Goal: Information Seeking & Learning: Learn about a topic

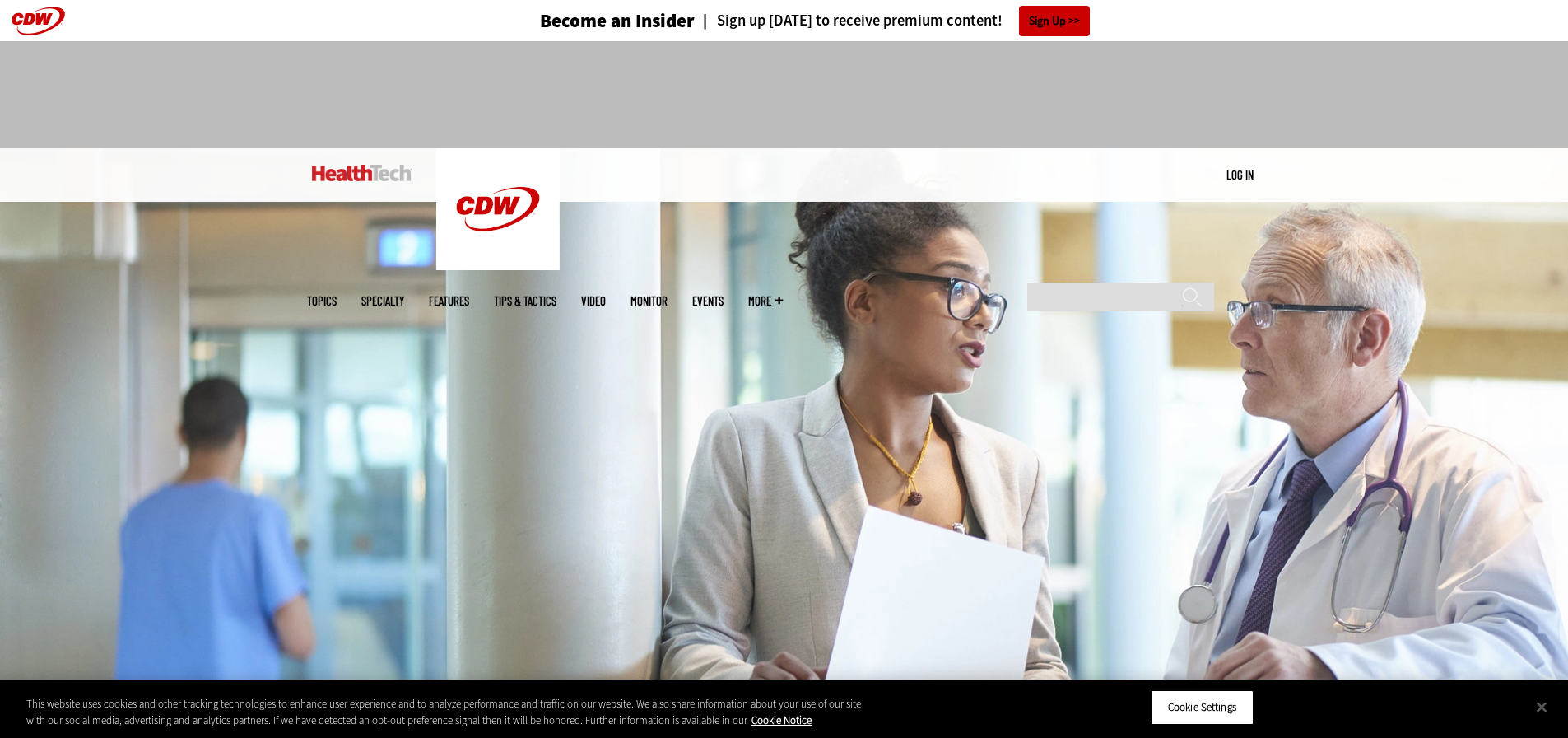
click at [355, 174] on img at bounding box center [361, 173] width 100 height 16
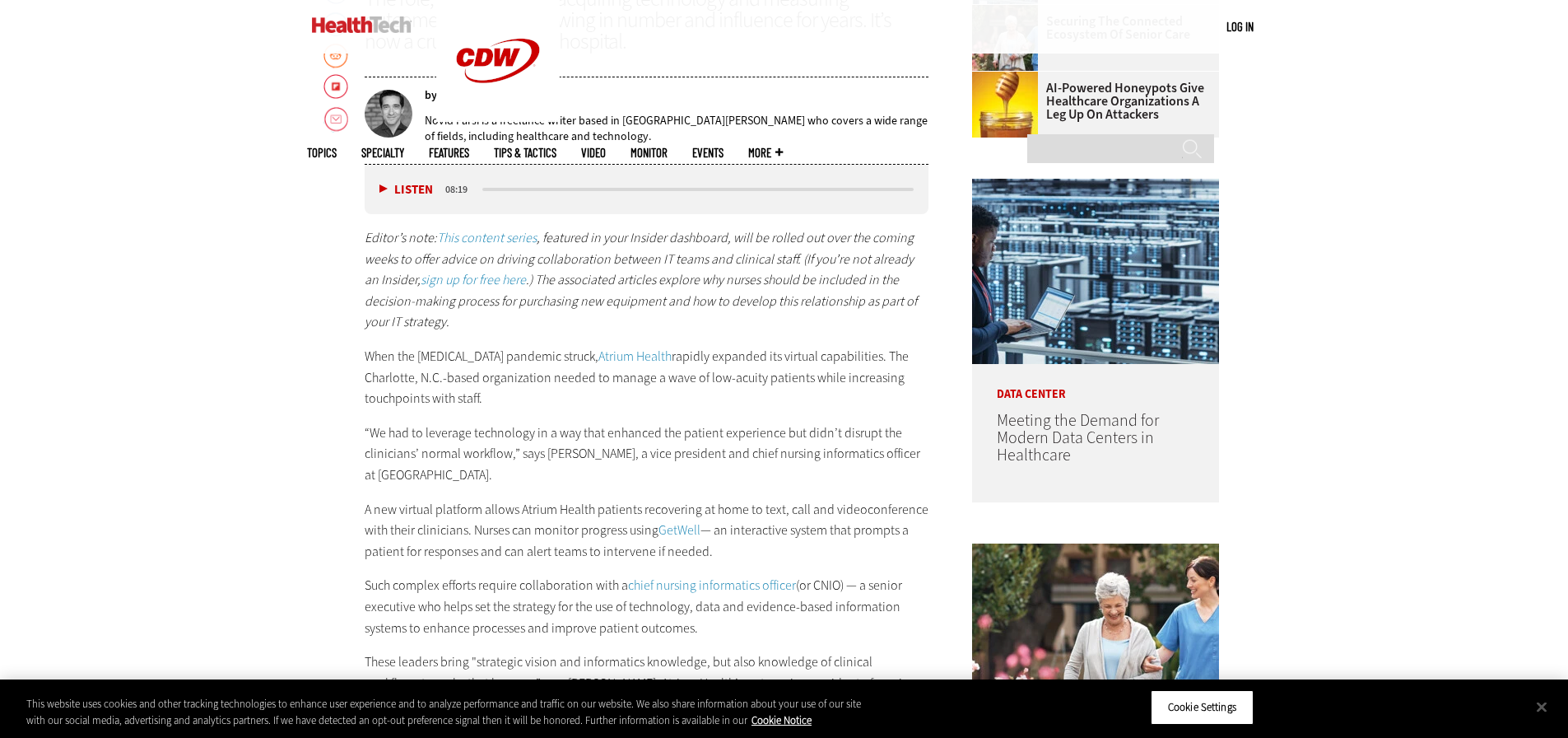
scroll to position [577, 0]
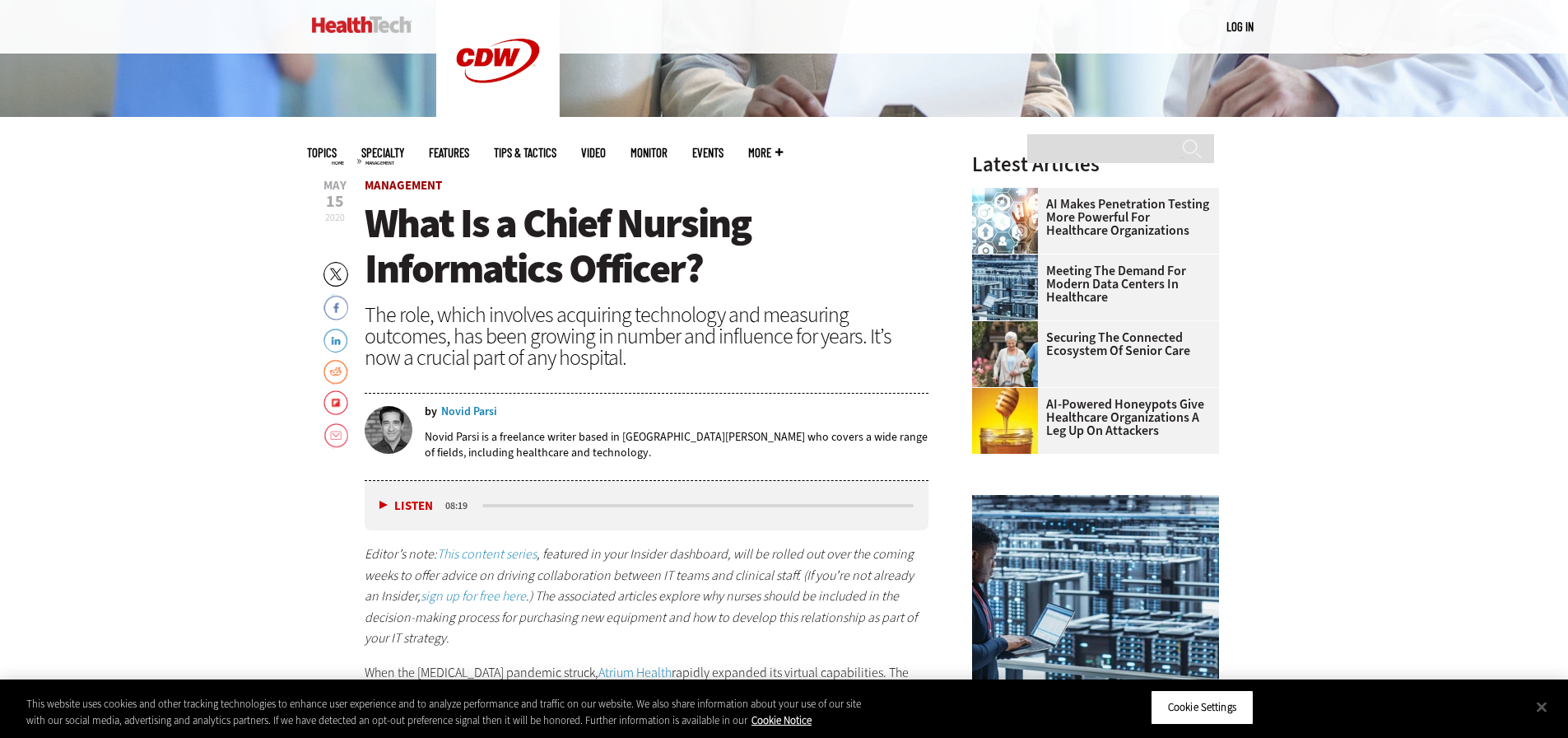
click at [417, 188] on link "Management" at bounding box center [403, 185] width 77 height 16
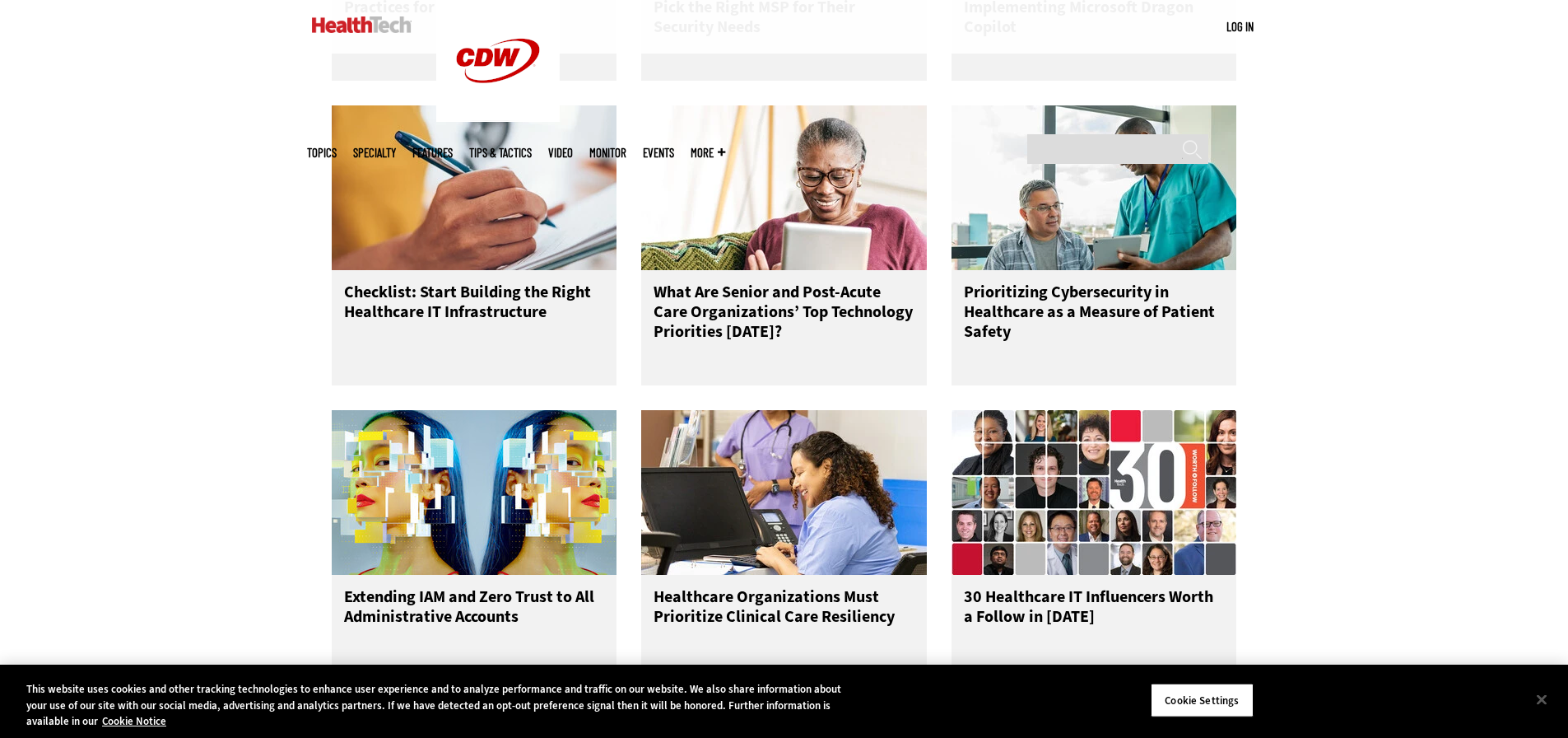
scroll to position [1812, 0]
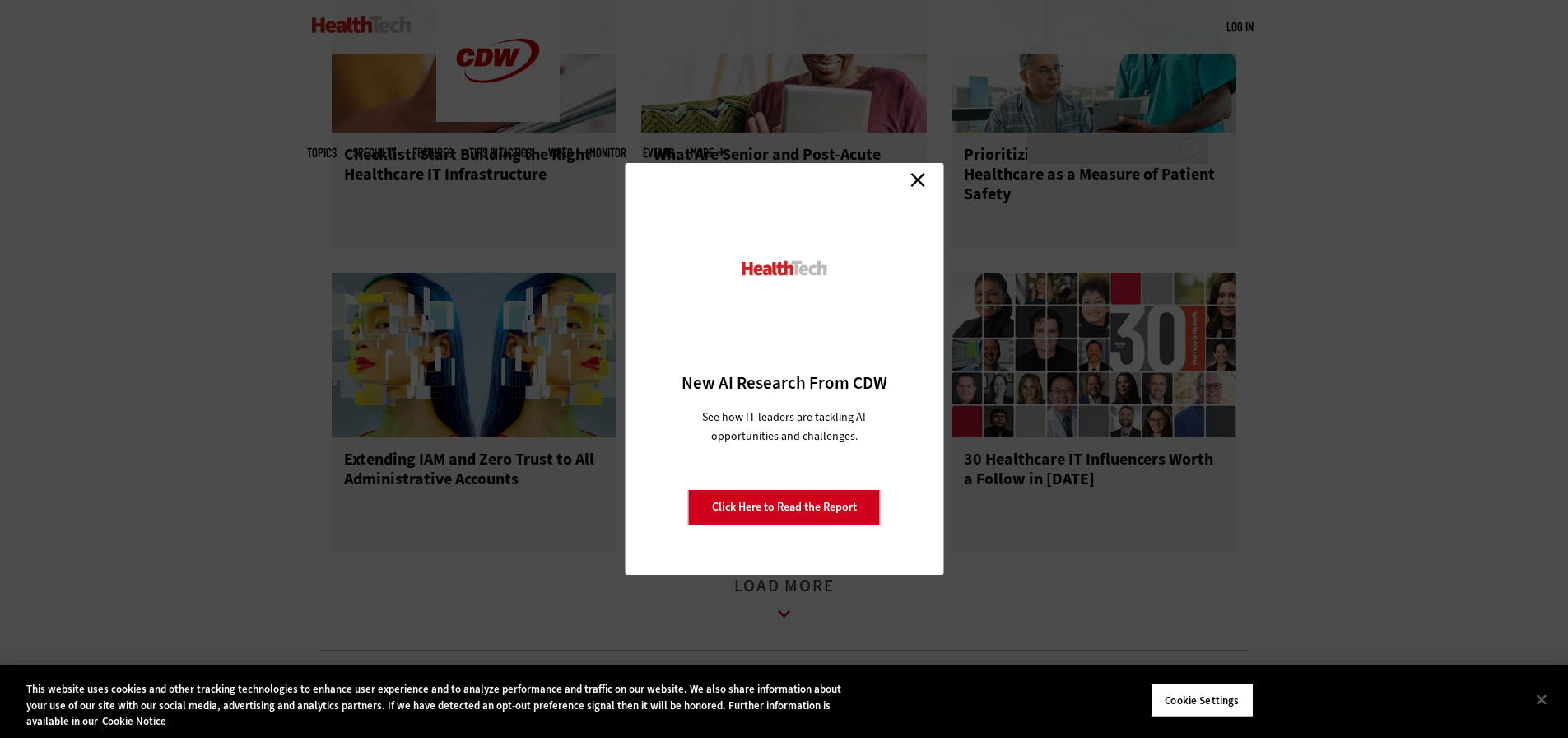
click at [922, 182] on link "Close" at bounding box center [918, 180] width 24 height 24
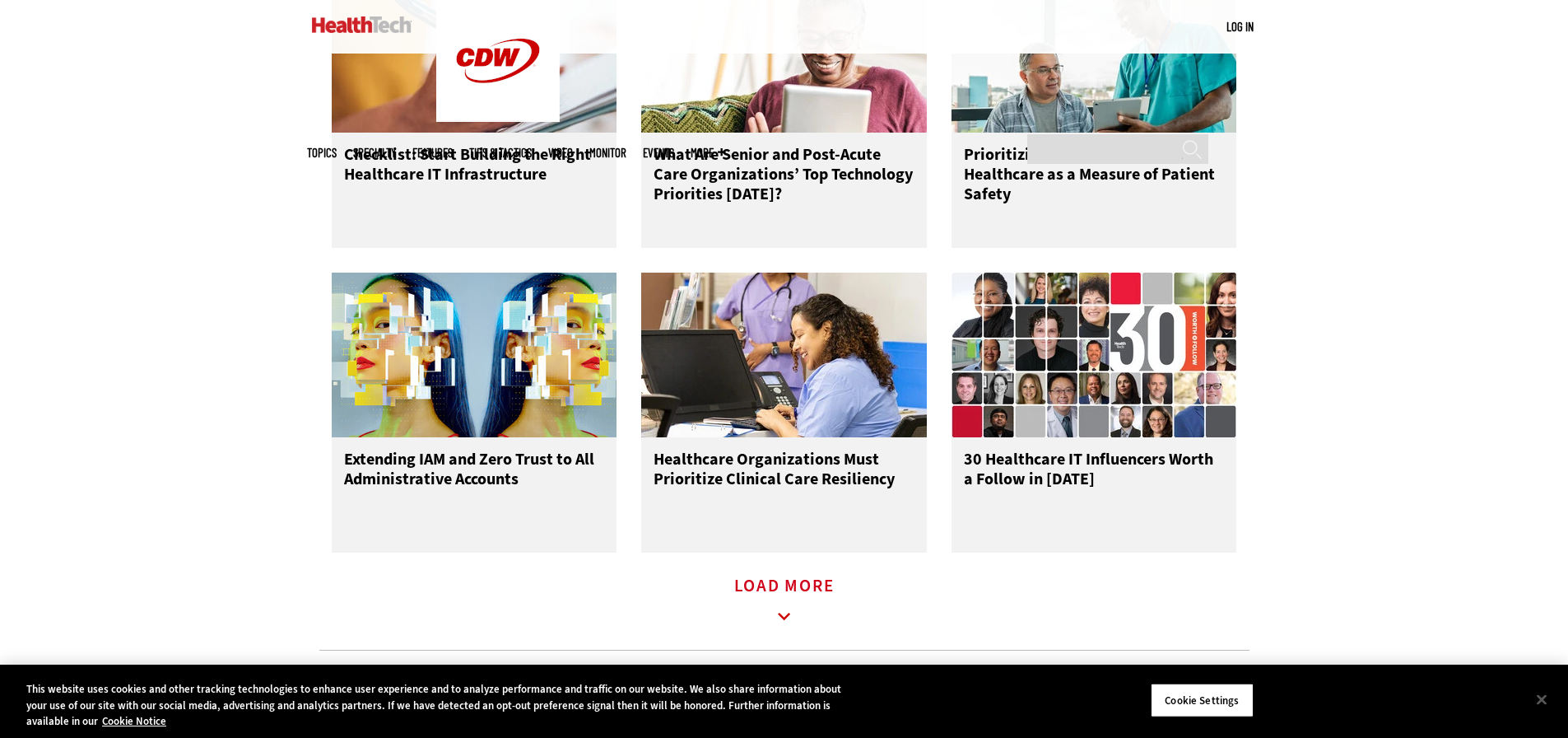
click at [798, 607] on link "Load More" at bounding box center [784, 602] width 101 height 45
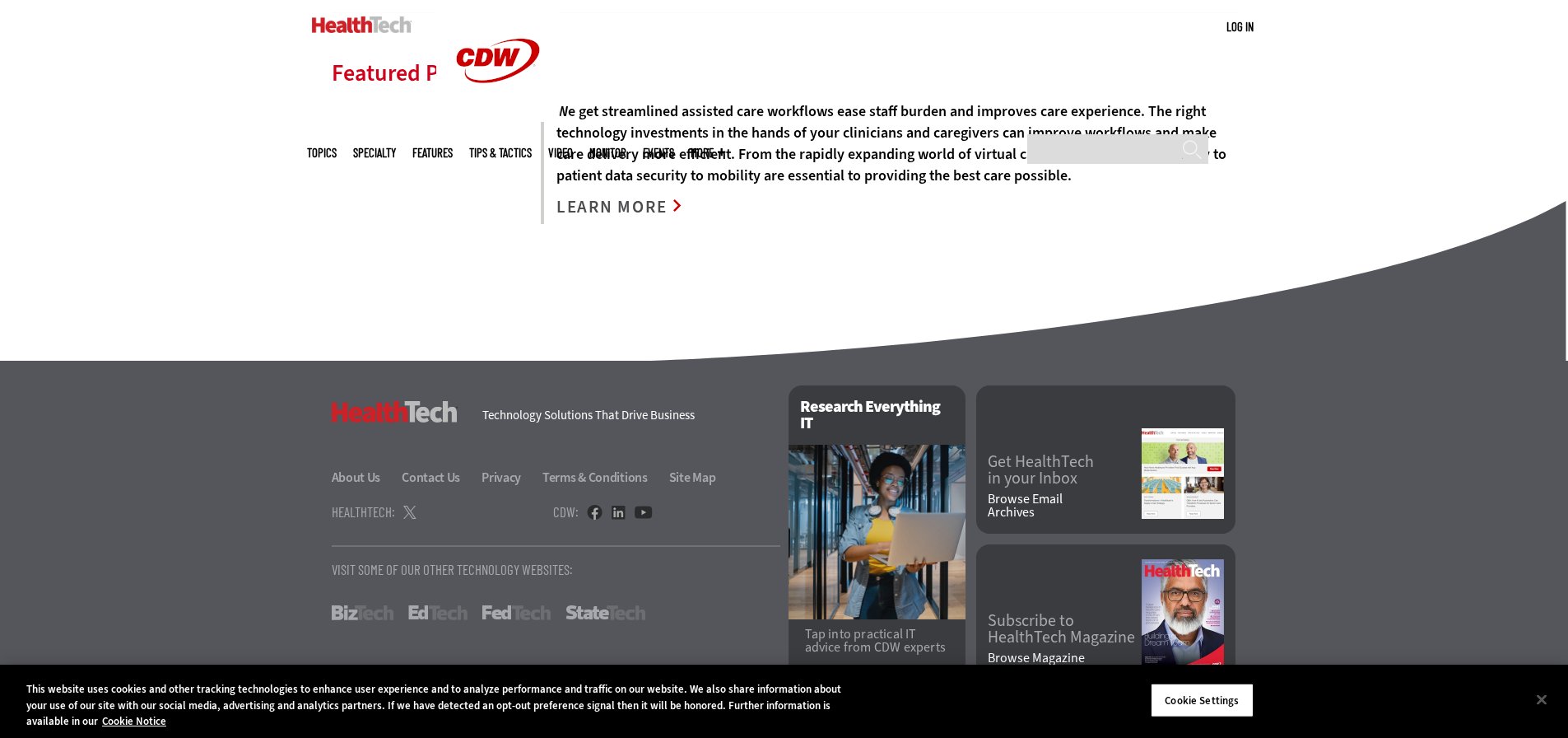
scroll to position [3400, 0]
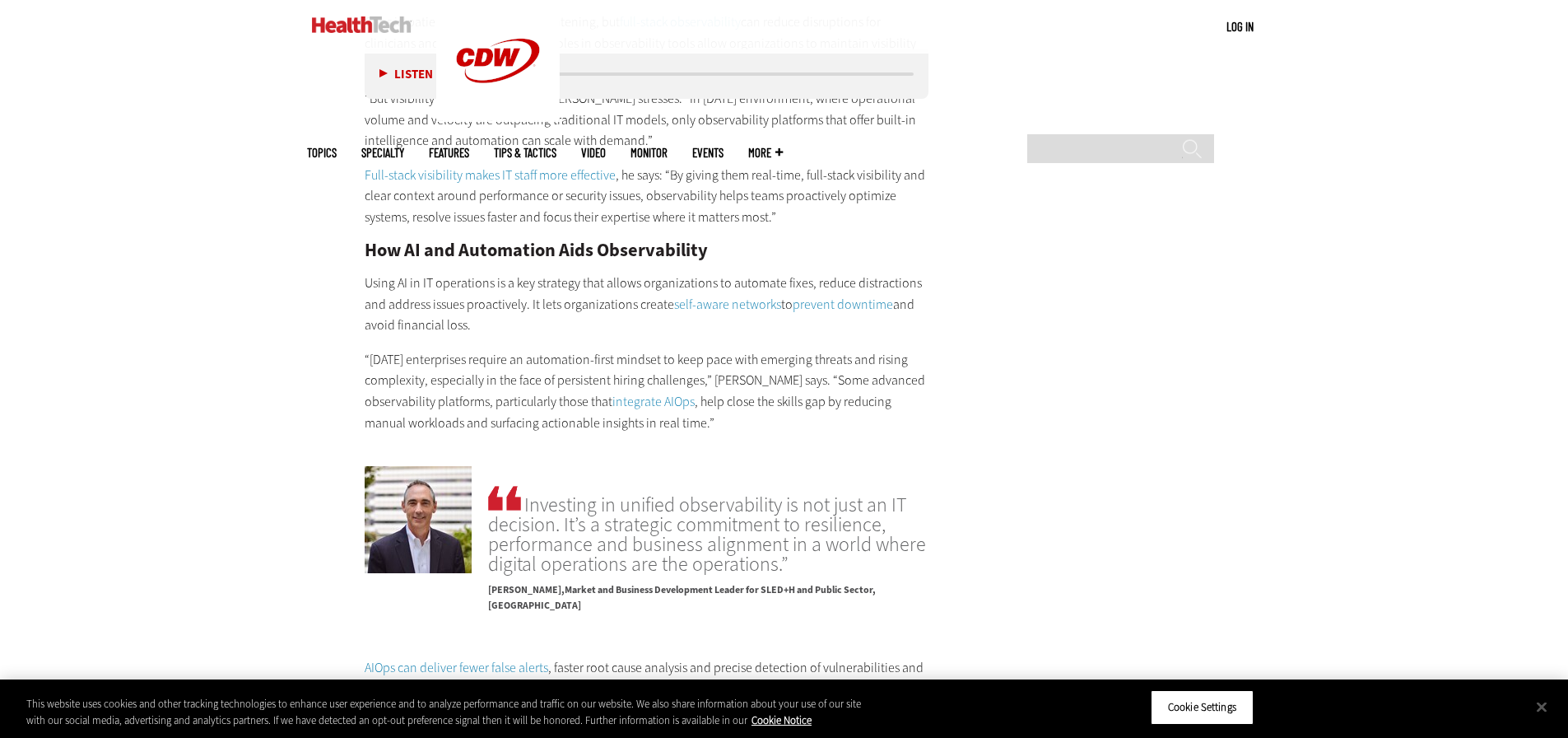
scroll to position [3047, 0]
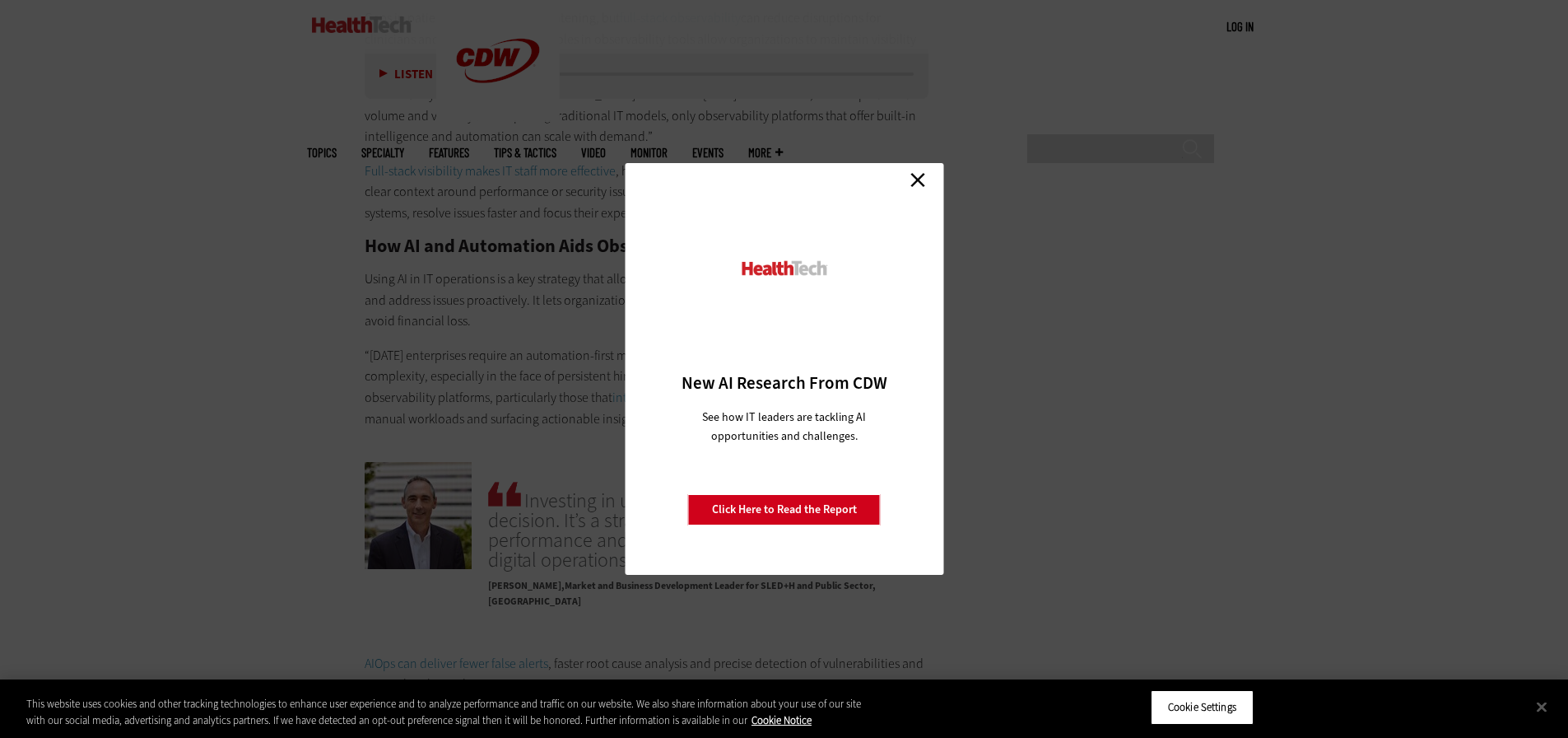
click at [920, 179] on link "Close" at bounding box center [918, 180] width 24 height 24
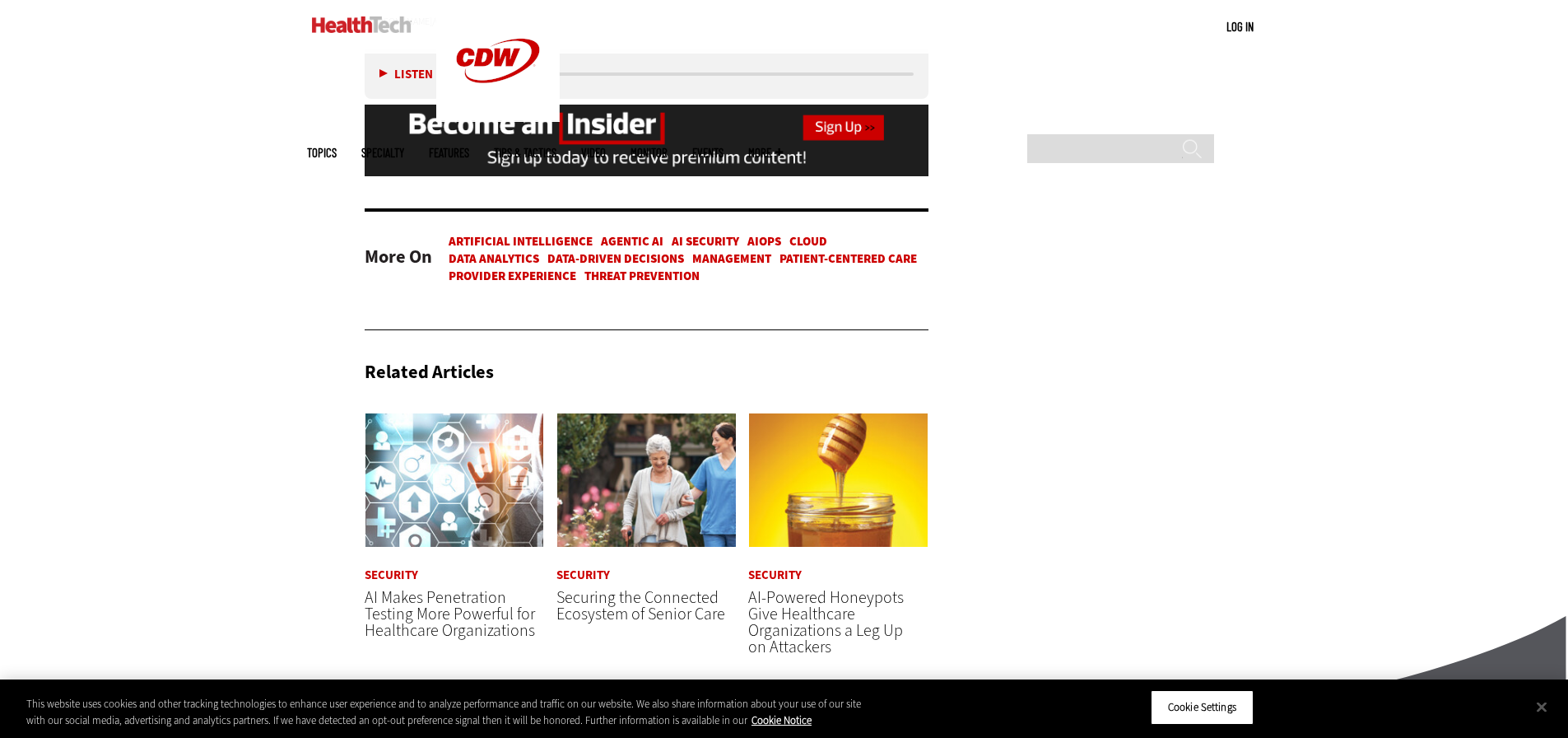
scroll to position [4118, 0]
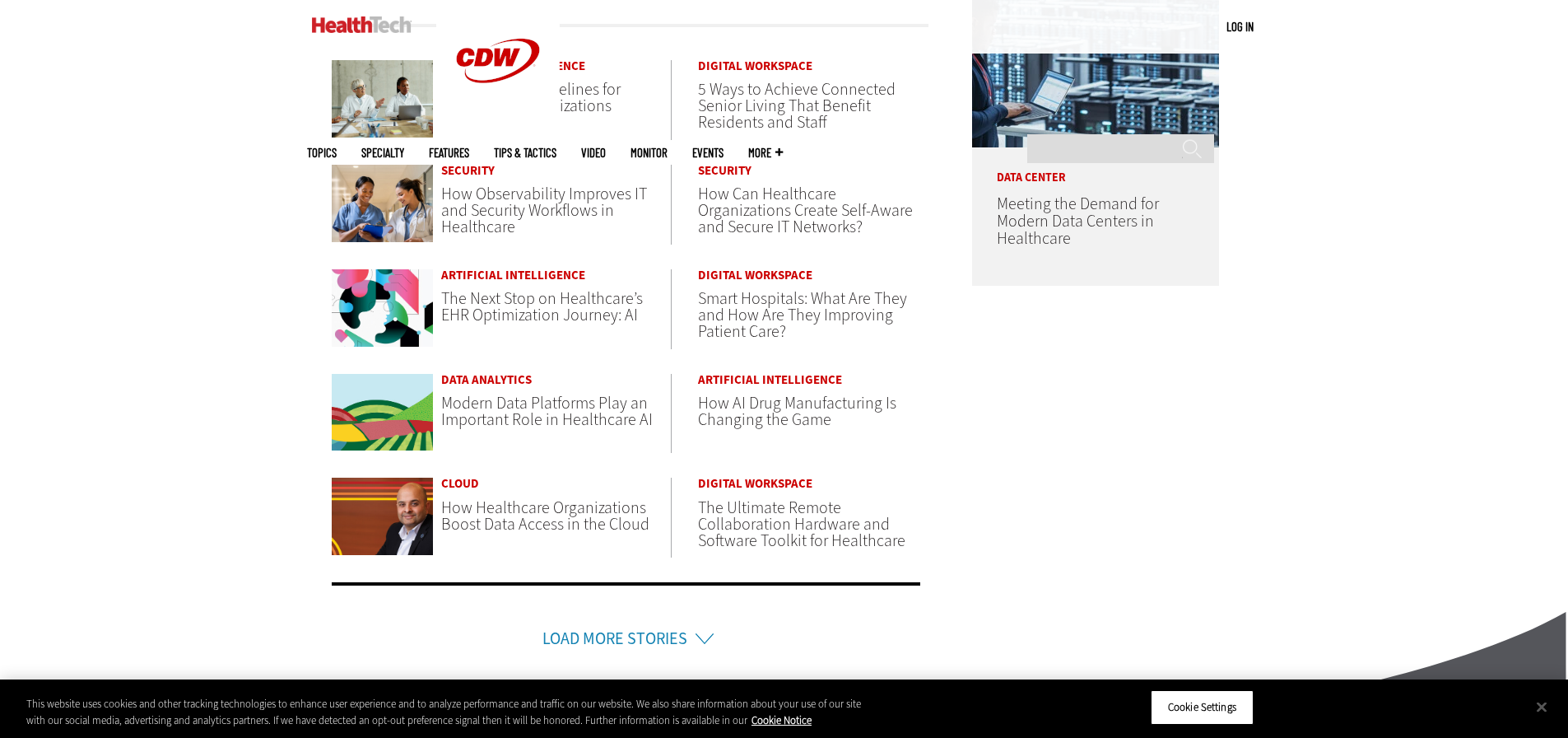
scroll to position [824, 0]
